Goal: Transaction & Acquisition: Purchase product/service

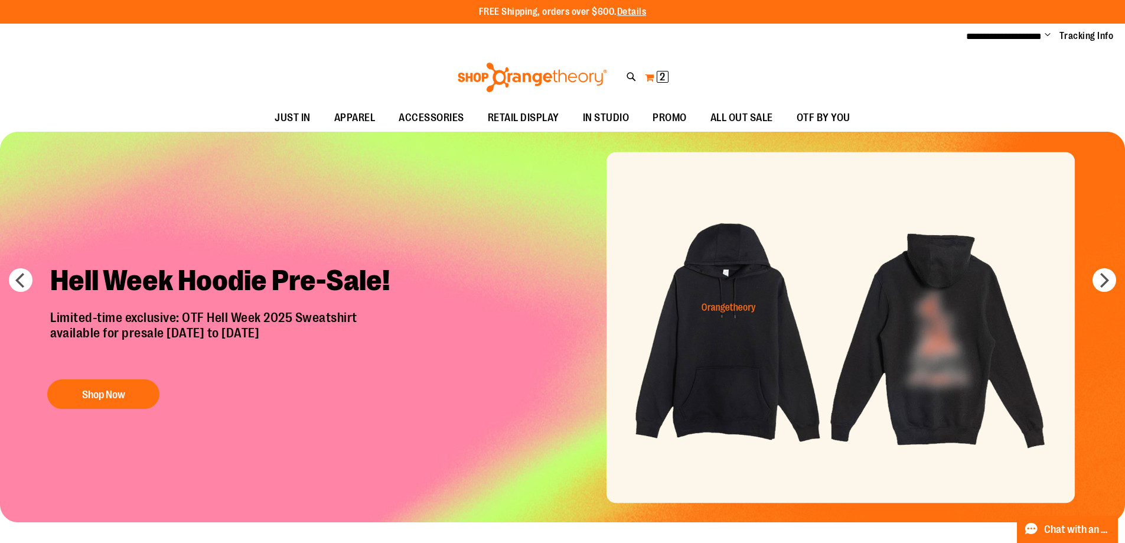
type input "**********"
click at [664, 74] on span "2" at bounding box center [662, 77] width 5 height 12
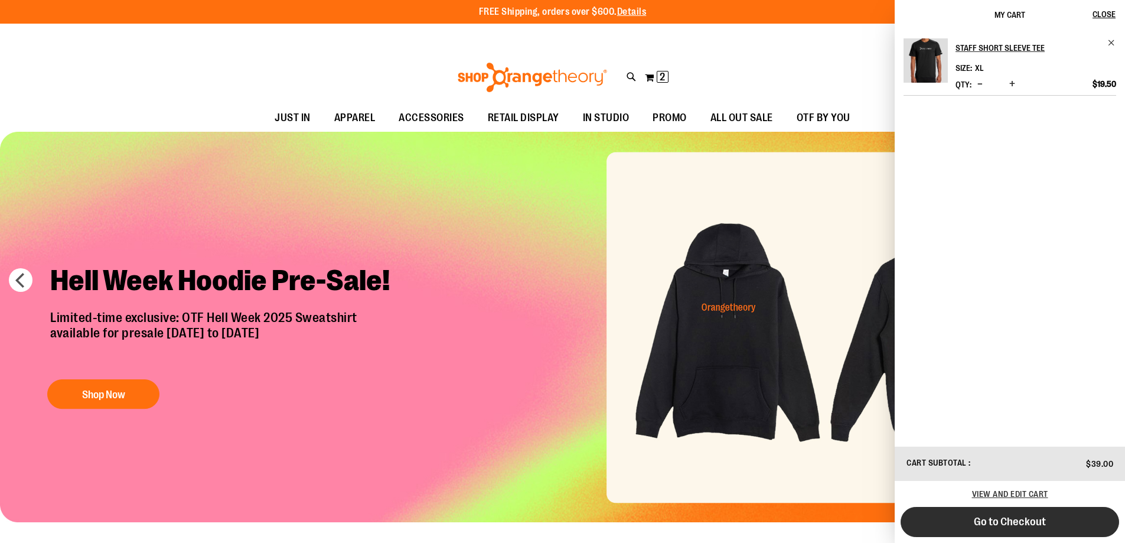
click at [1068, 523] on button "Go to Checkout" at bounding box center [1009, 522] width 218 height 30
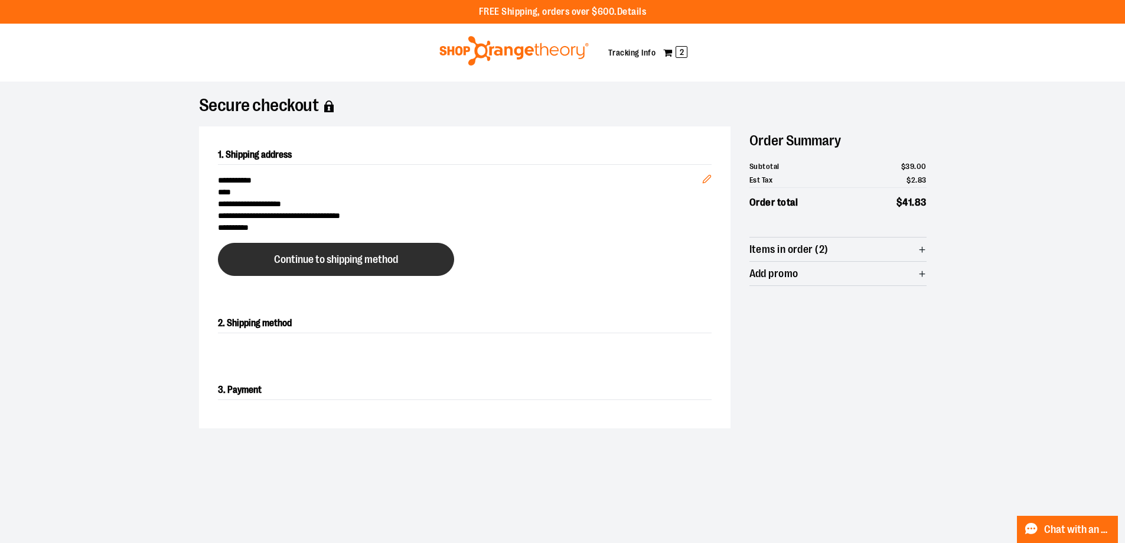
click at [348, 263] on span "Continue to shipping method" at bounding box center [336, 259] width 124 height 11
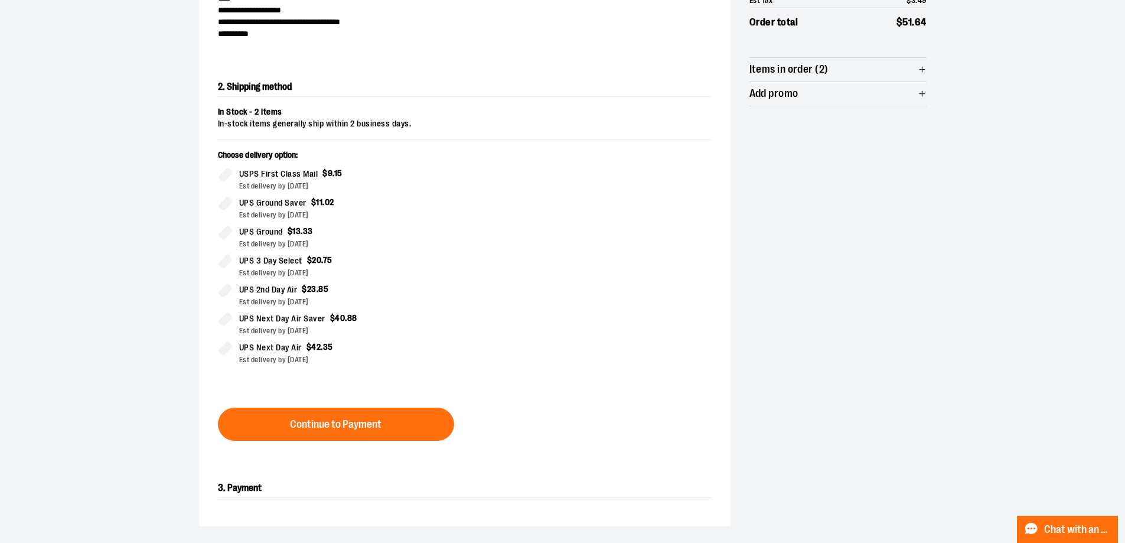
scroll to position [201, 0]
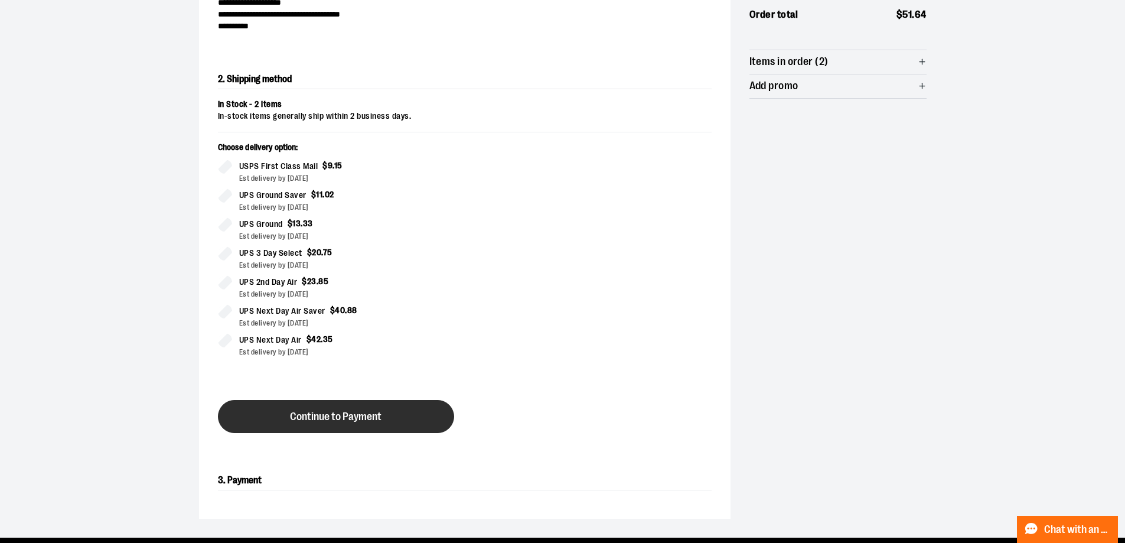
click at [373, 420] on span "Continue to Payment" at bounding box center [336, 416] width 92 height 11
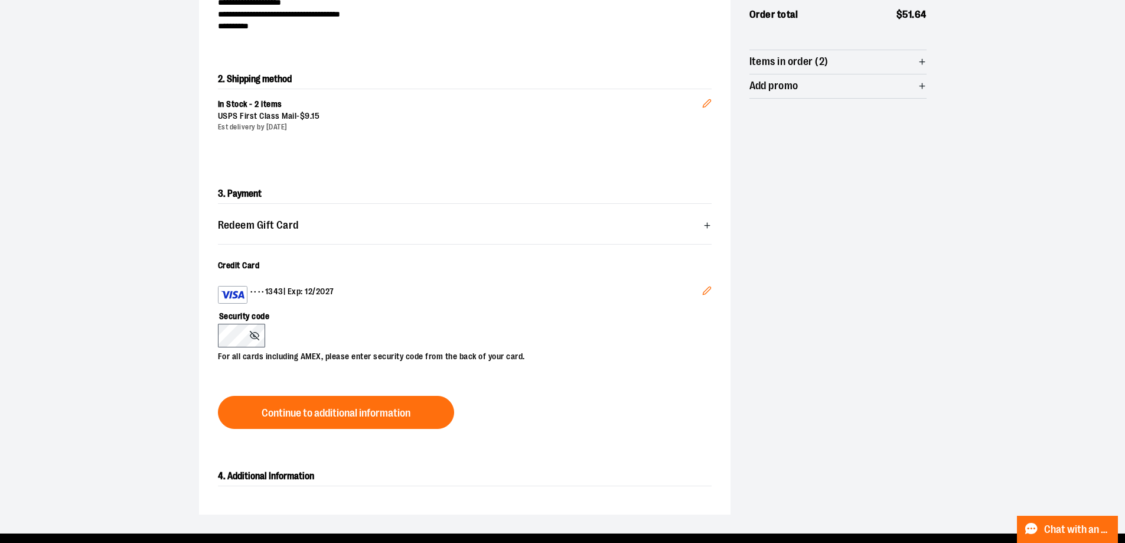
click at [256, 332] on icon at bounding box center [254, 335] width 9 height 6
click at [286, 286] on div "•••• 1343 | Exp: 12/2027" at bounding box center [460, 295] width 484 height 18
click at [702, 292] on icon "Edit" at bounding box center [706, 290] width 9 height 9
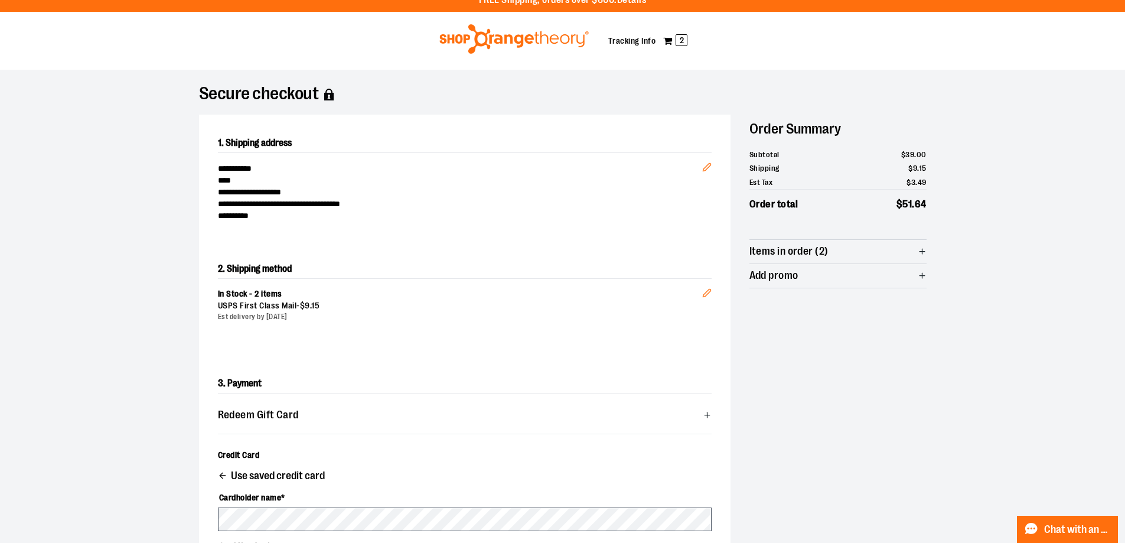
scroll to position [0, 0]
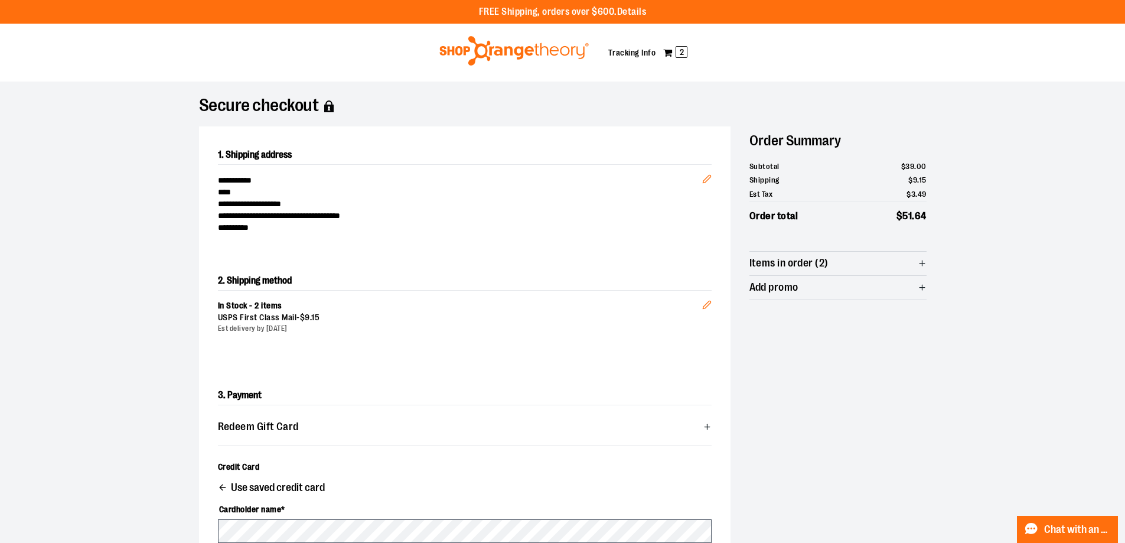
click at [250, 490] on span "Use saved credit card" at bounding box center [278, 487] width 94 height 11
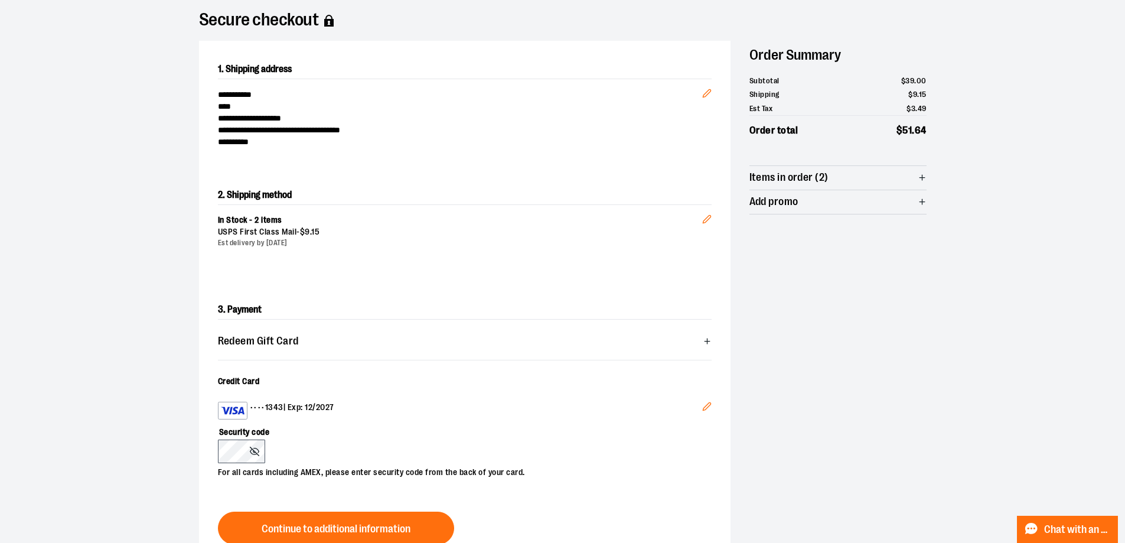
scroll to position [295, 0]
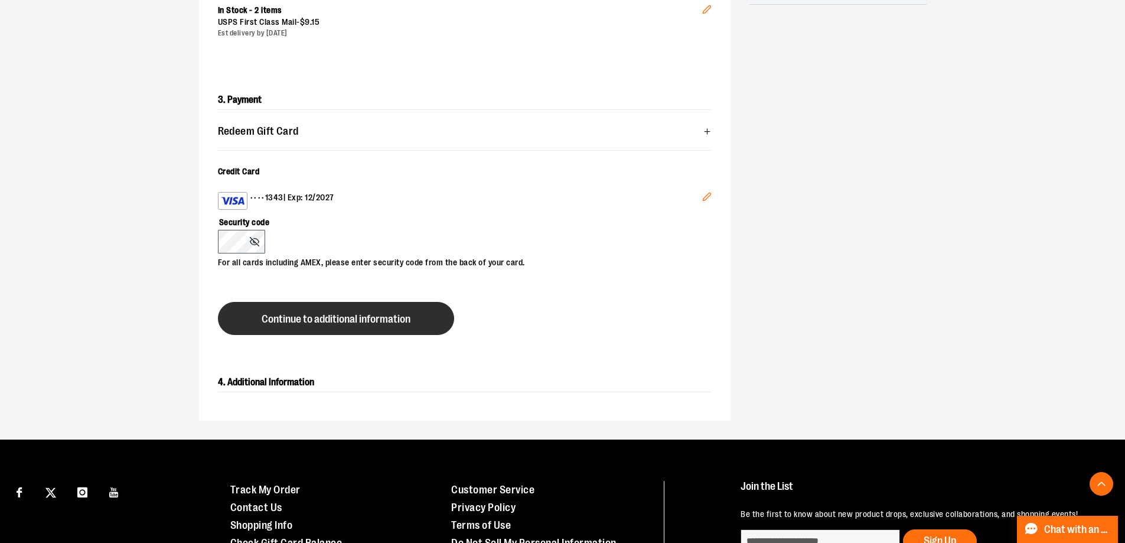
click at [252, 308] on button "Continue to additional information" at bounding box center [336, 318] width 236 height 33
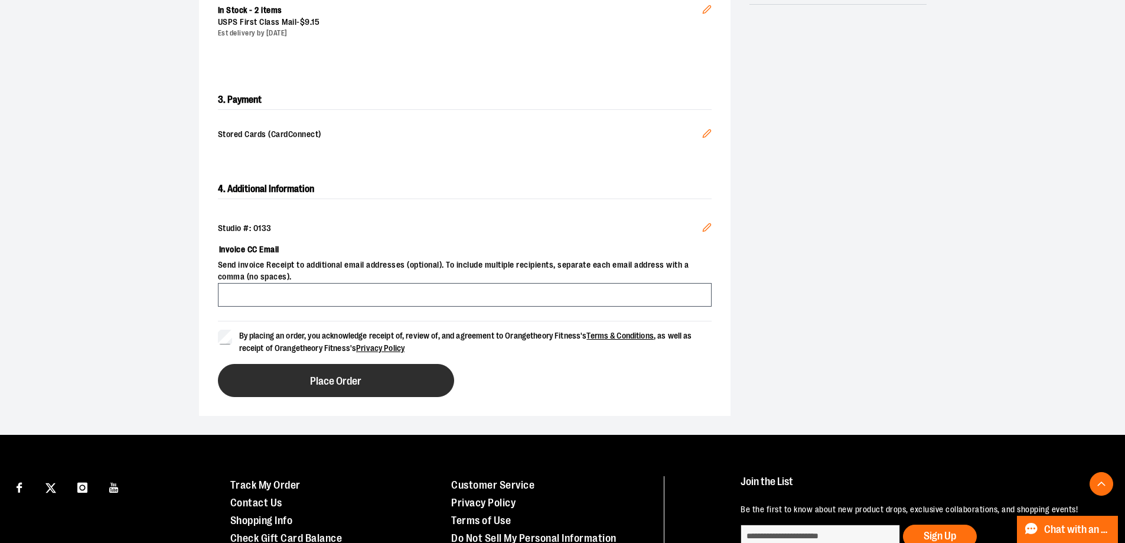
click at [267, 376] on button "Place Order" at bounding box center [336, 380] width 236 height 33
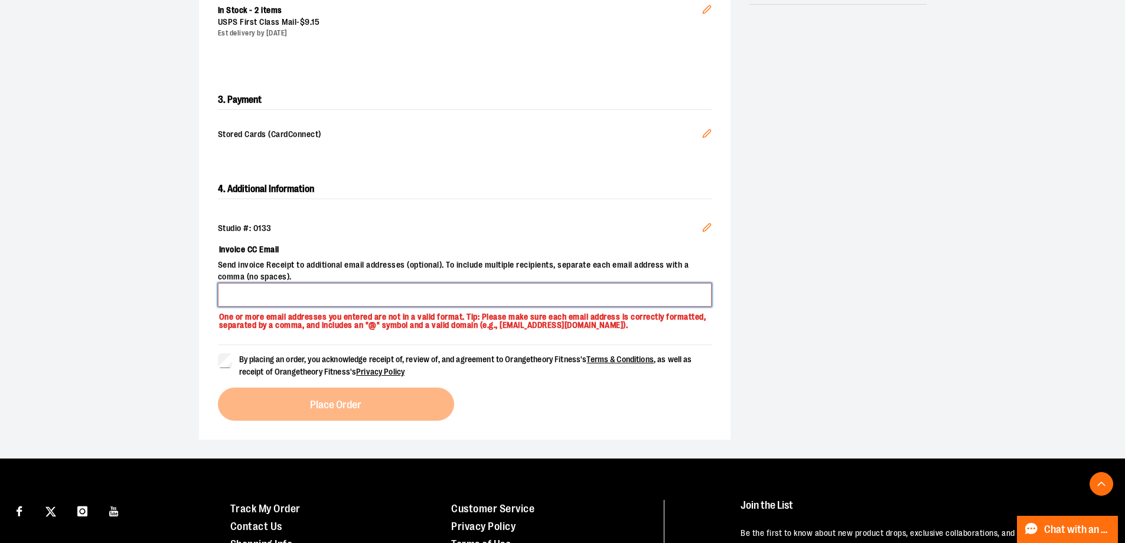
click at [322, 293] on input "Invoice CC Email" at bounding box center [465, 295] width 494 height 24
type input "**********"
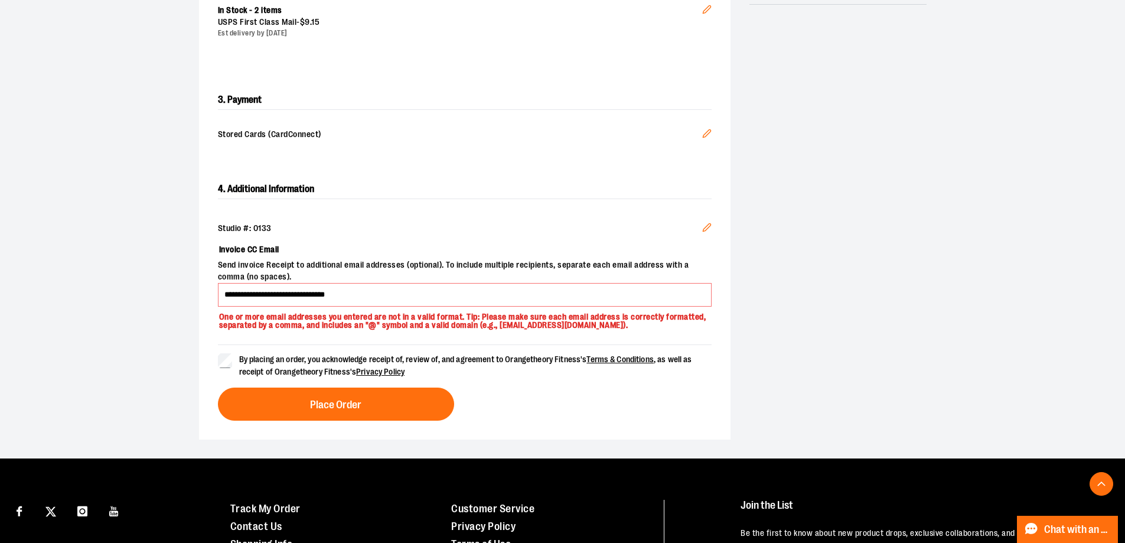
click at [305, 432] on div "**********" at bounding box center [464, 300] width 531 height 279
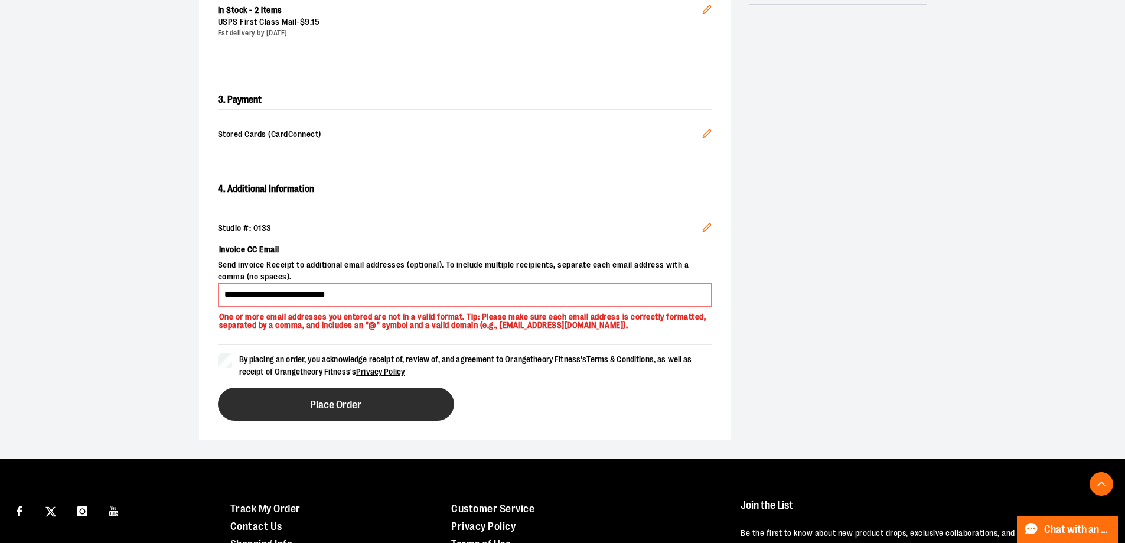
click at [310, 410] on span "Place Order" at bounding box center [335, 404] width 51 height 11
